Goal: Information Seeking & Learning: Learn about a topic

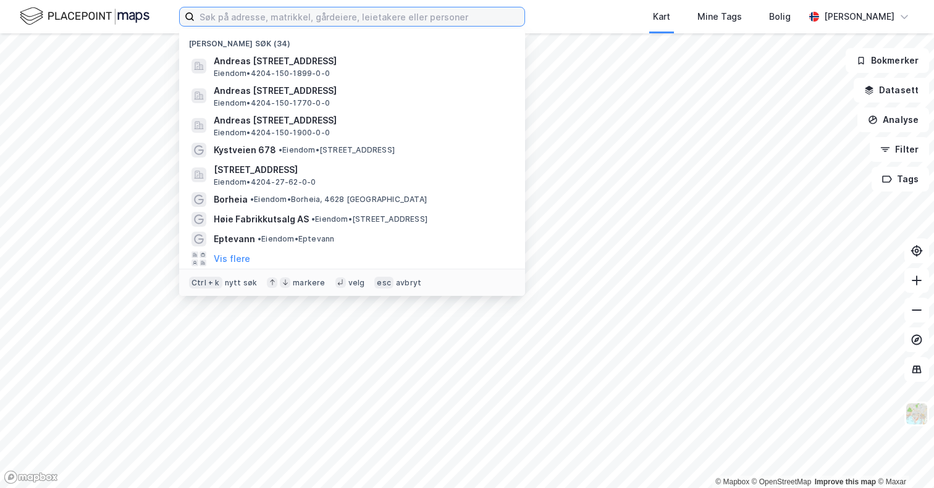
click at [266, 14] on input at bounding box center [360, 16] width 330 height 19
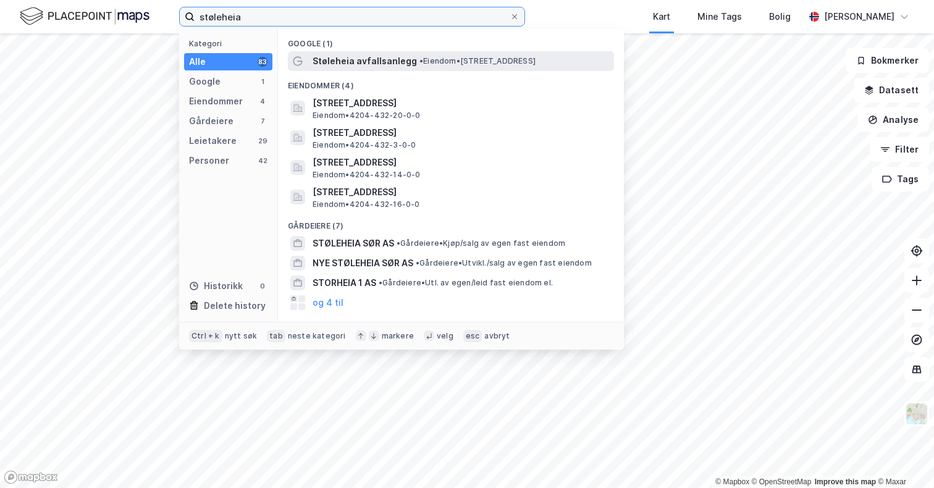
type input "støleheia"
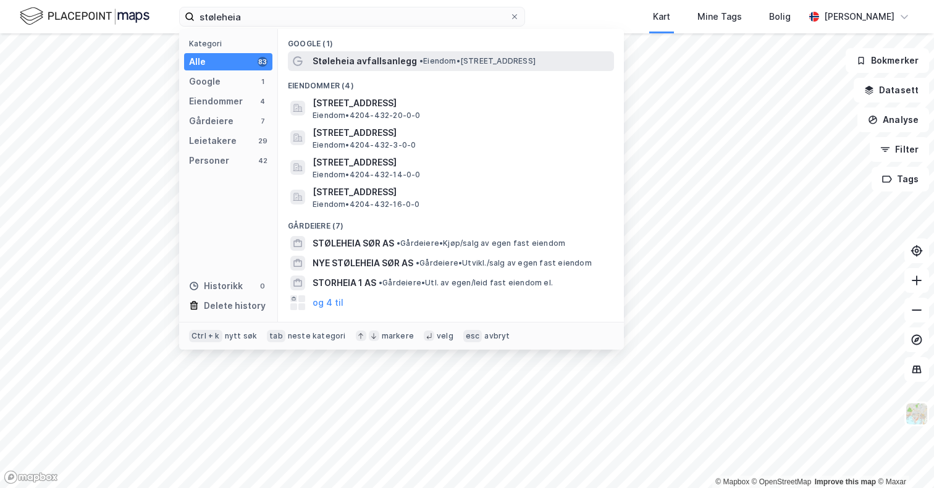
click at [346, 64] on span "Støleheia avfallsanlegg" at bounding box center [364, 61] width 104 height 15
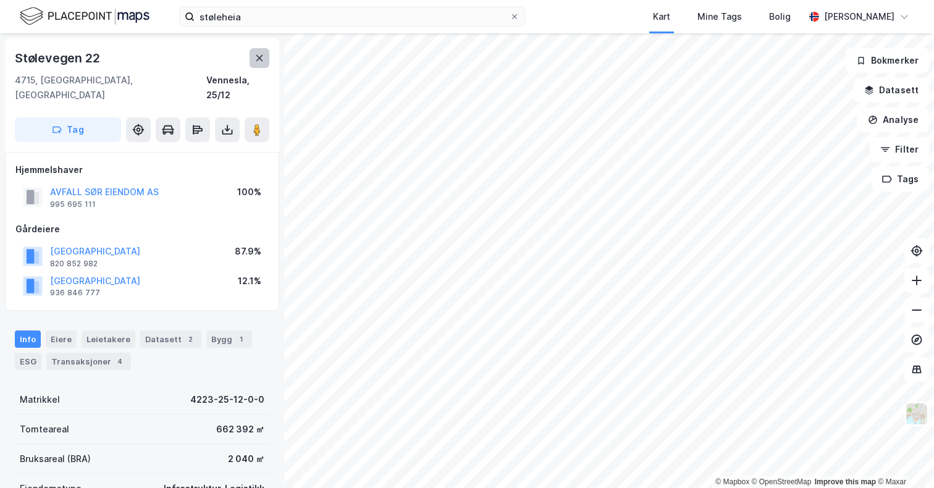
click at [259, 57] on icon at bounding box center [259, 58] width 7 height 6
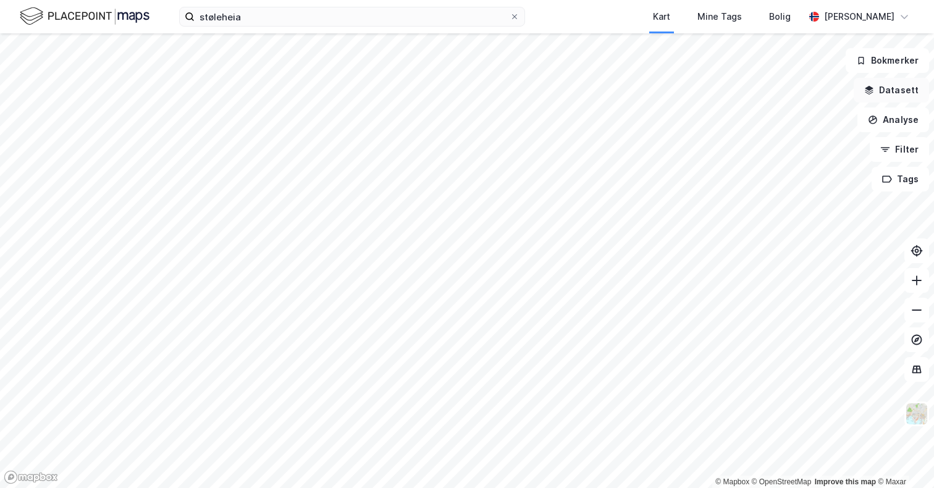
click at [897, 88] on button "Datasett" at bounding box center [890, 90] width 75 height 25
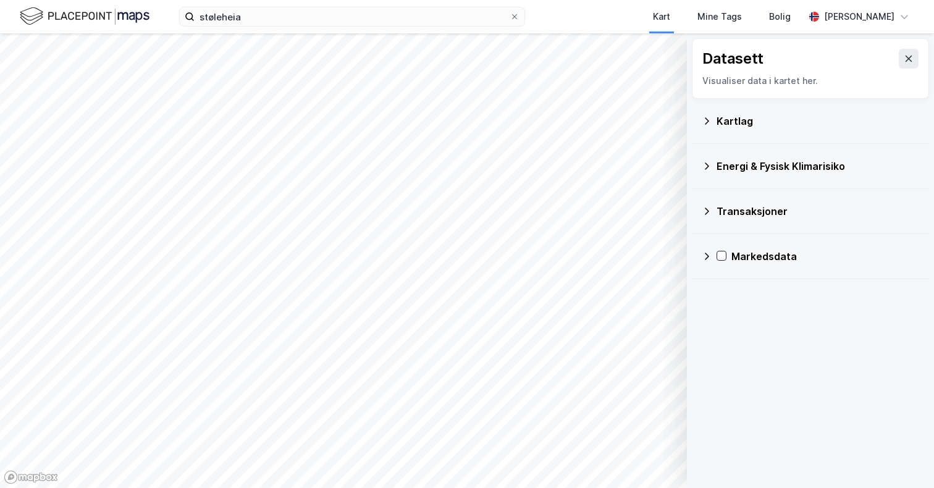
click at [708, 122] on icon at bounding box center [707, 121] width 10 height 10
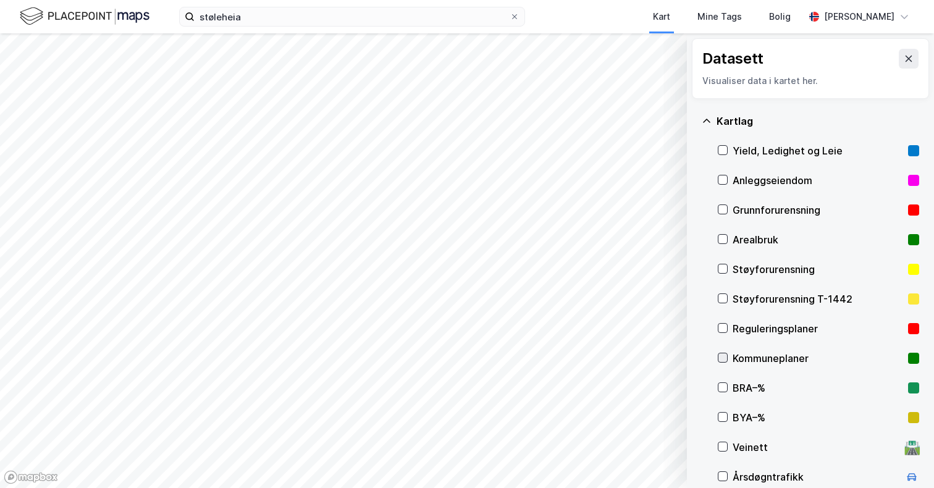
click at [723, 356] on icon at bounding box center [722, 357] width 9 height 9
click at [724, 327] on icon at bounding box center [722, 328] width 7 height 4
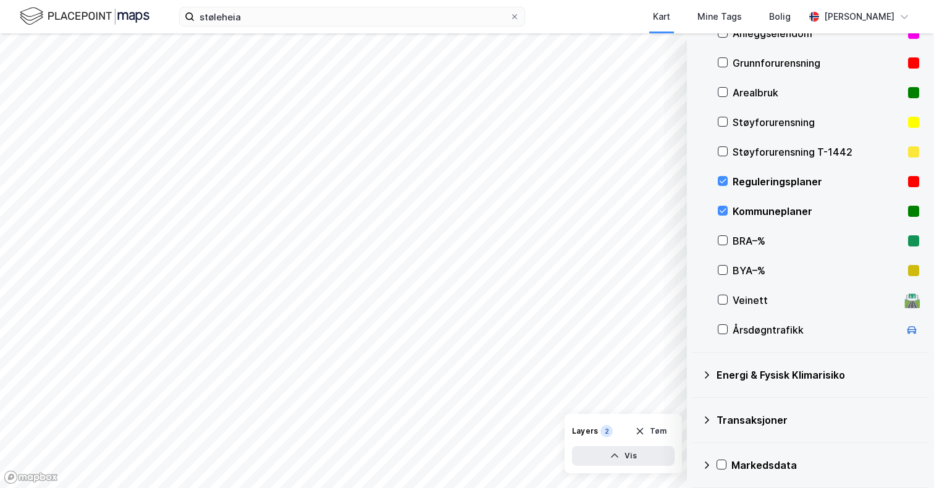
scroll to position [151, 0]
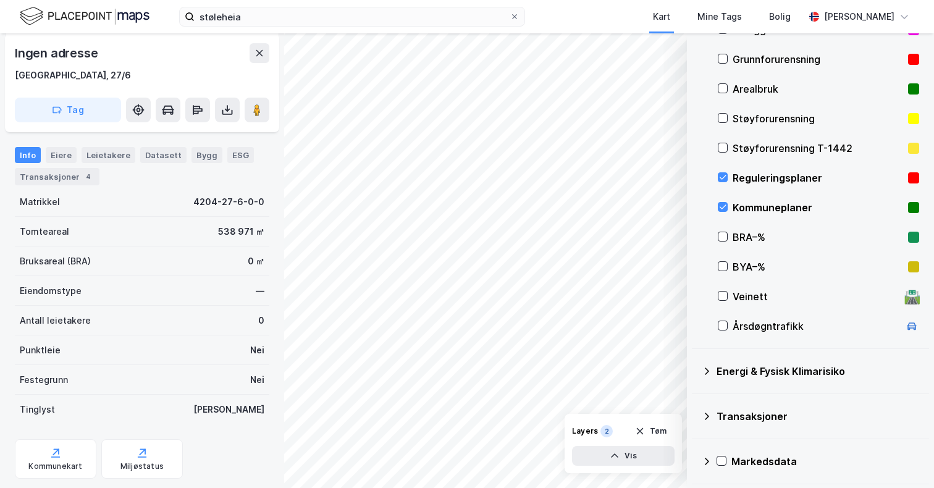
scroll to position [183, 0]
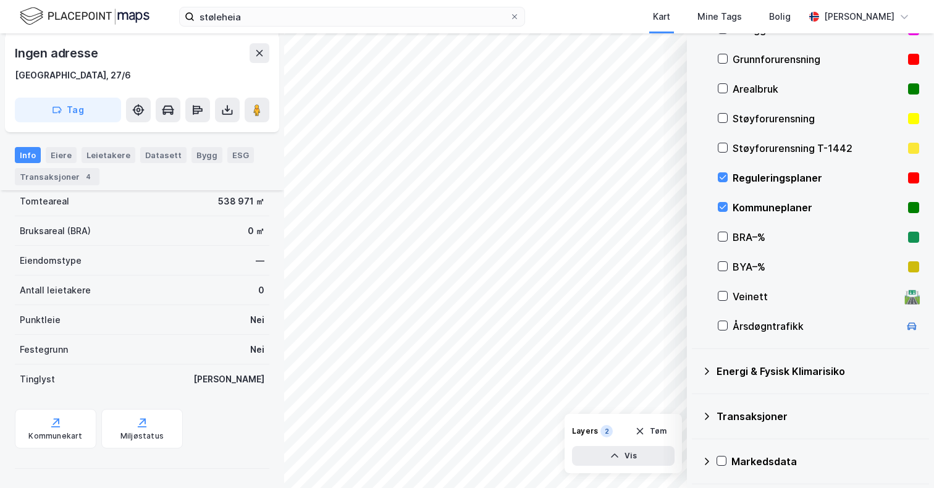
click at [44, 379] on div "Tinglyst" at bounding box center [37, 379] width 35 height 15
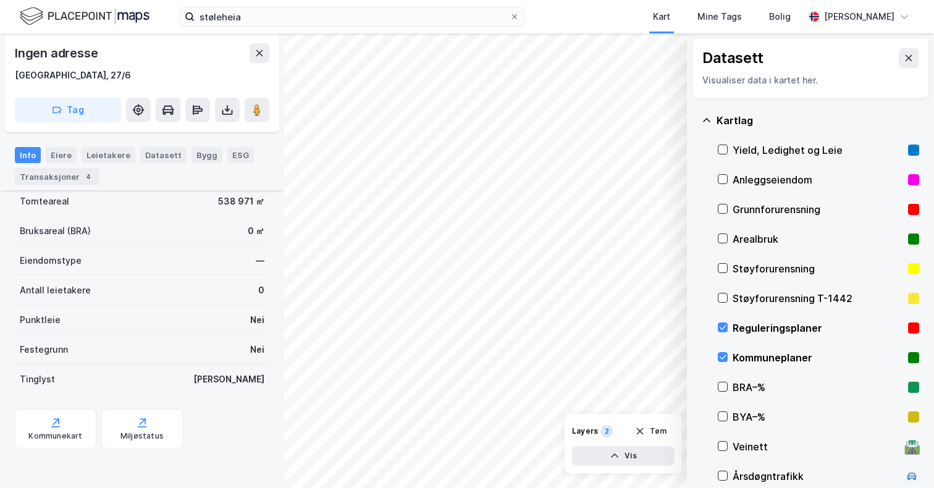
scroll to position [0, 0]
